Goal: Information Seeking & Learning: Learn about a topic

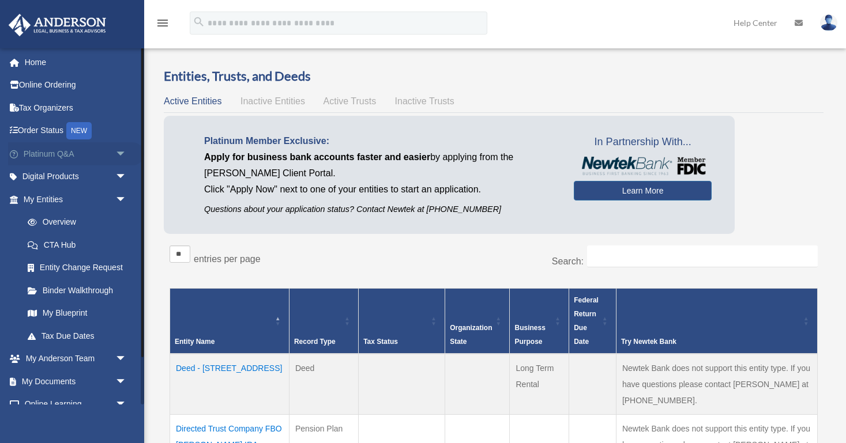
click at [75, 152] on link "Platinum Q&A arrow_drop_down" at bounding box center [76, 153] width 136 height 23
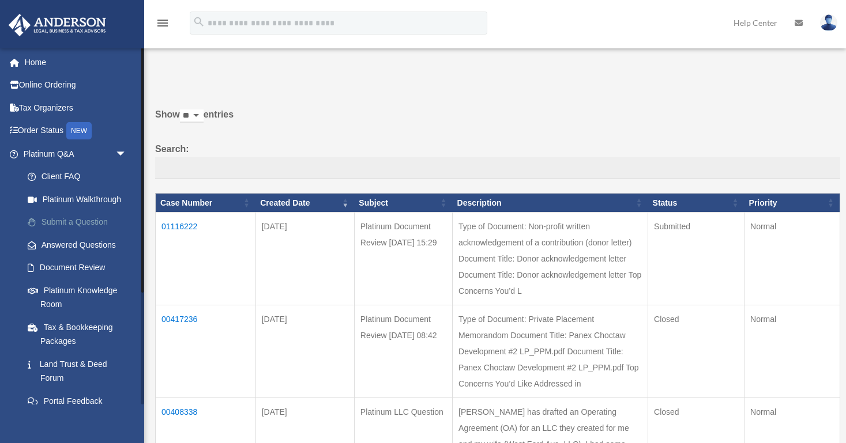
click at [82, 221] on link "Submit a Question" at bounding box center [80, 222] width 128 height 23
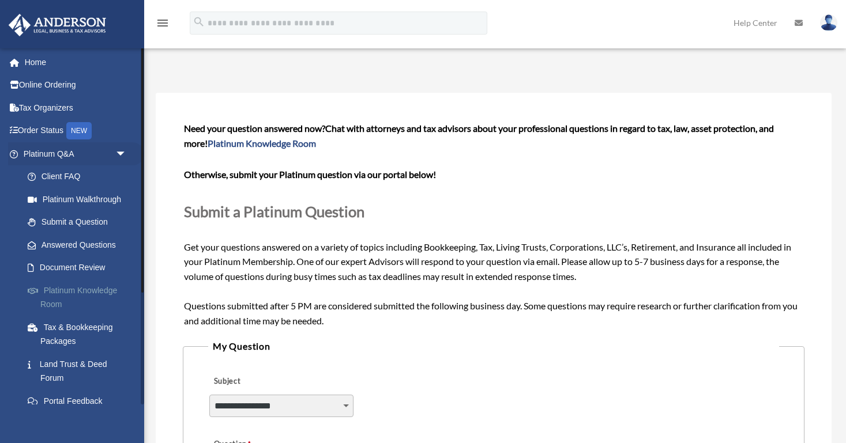
click at [76, 287] on link "Platinum Knowledge Room" at bounding box center [80, 297] width 128 height 37
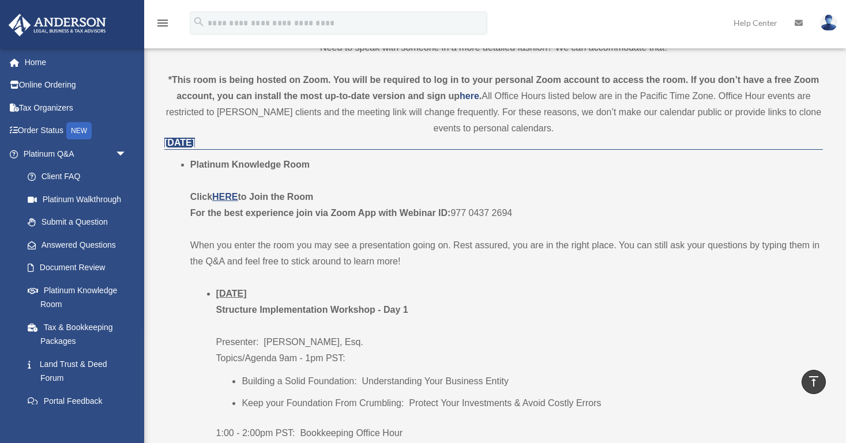
scroll to position [399, 0]
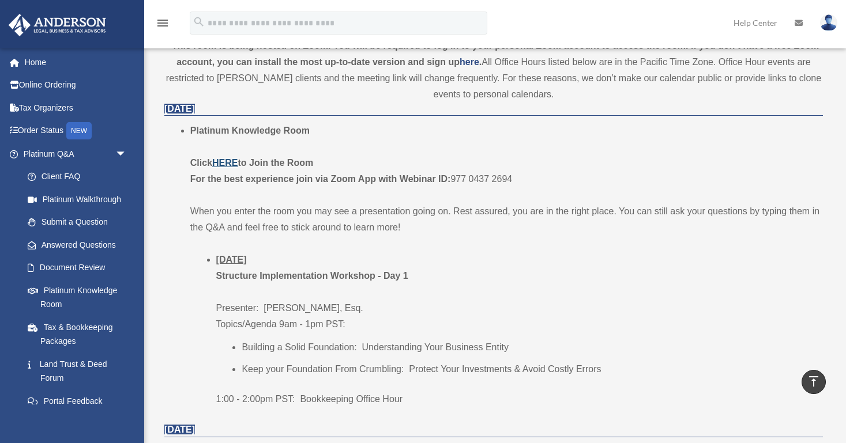
click at [228, 168] on u "HERE" at bounding box center [224, 163] width 25 height 10
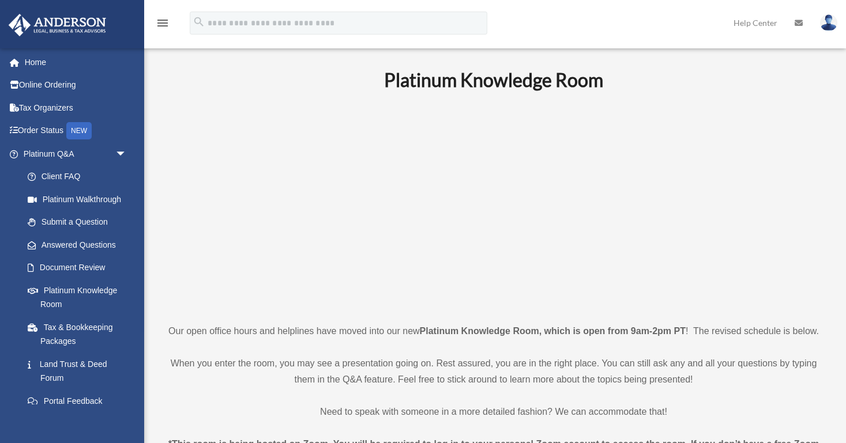
scroll to position [0, 0]
